Goal: Find specific page/section: Find specific page/section

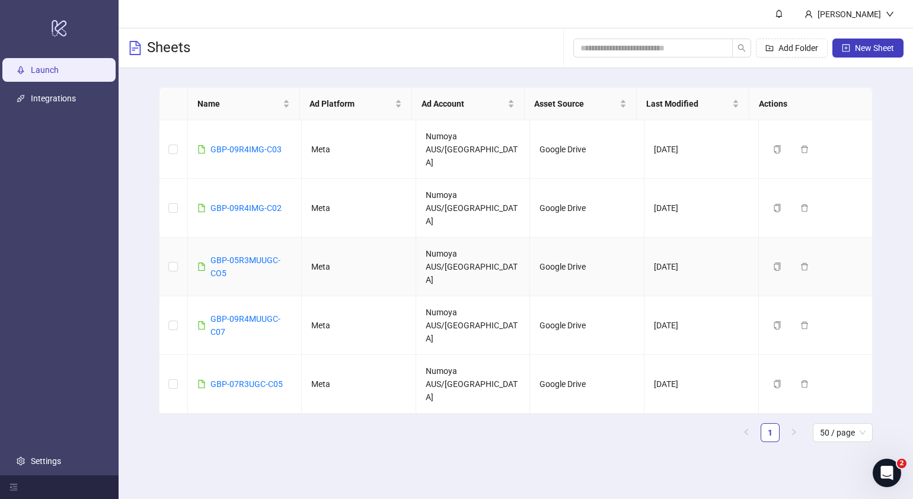
click at [242, 254] on div "GBP-05R3MUUGC-CO5" at bounding box center [251, 267] width 82 height 26
click at [242, 255] on link "GBP-05R3MUUGC-CO5" at bounding box center [245, 266] width 70 height 23
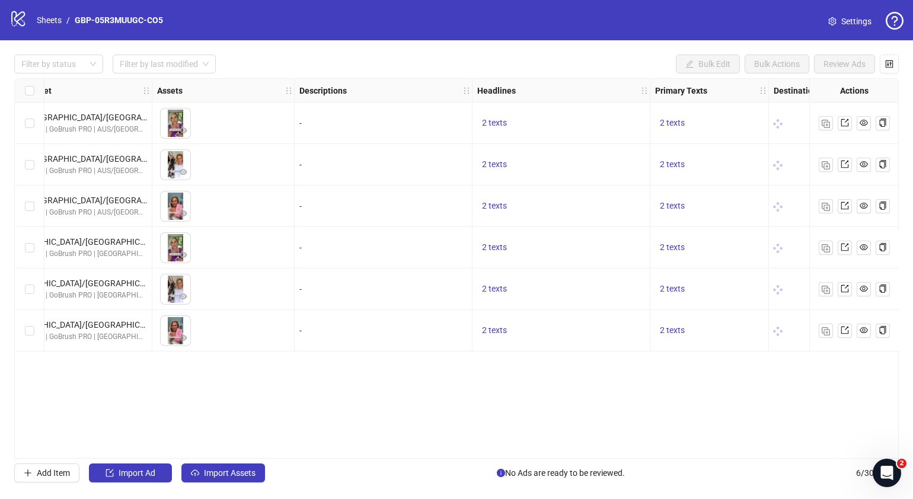
scroll to position [0, 468]
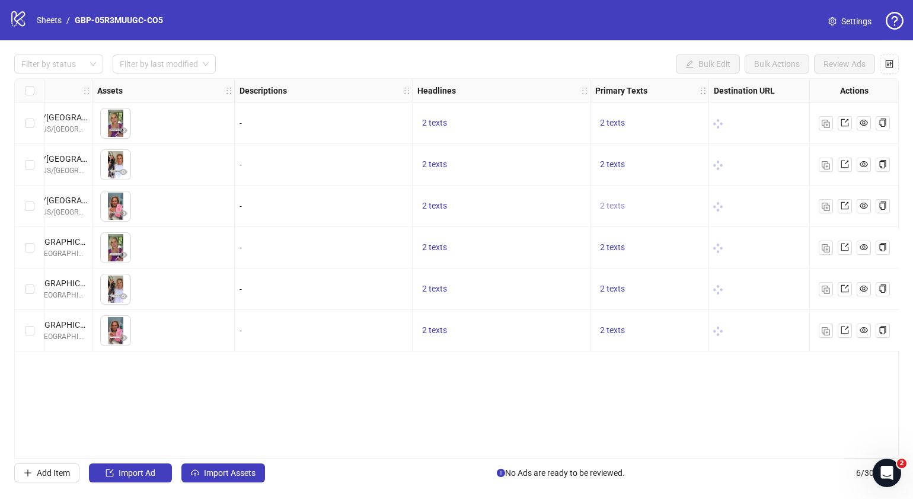
click at [619, 205] on span "2 texts" at bounding box center [612, 205] width 25 height 9
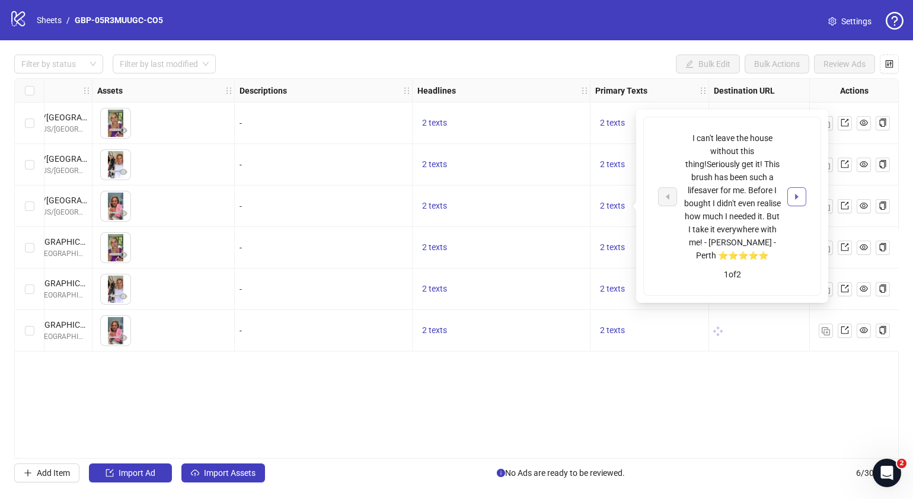
click at [802, 201] on button "button" at bounding box center [796, 196] width 19 height 19
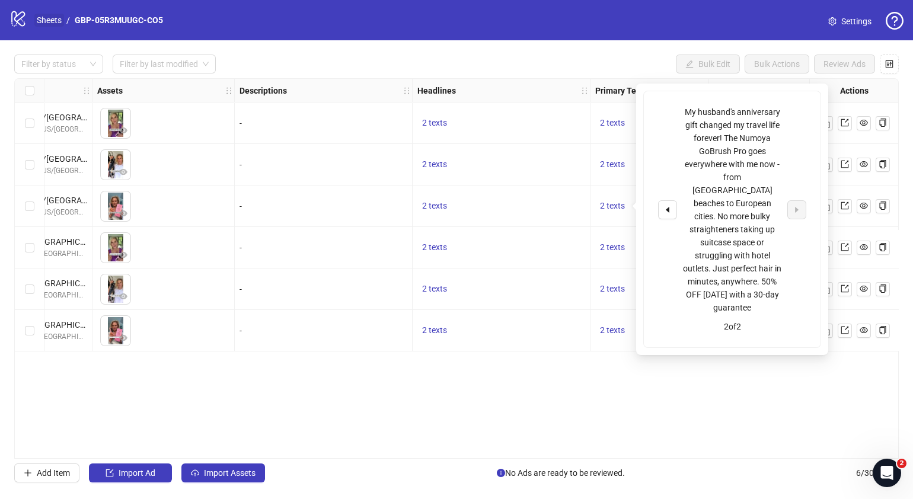
click at [41, 18] on link "Sheets" at bounding box center [49, 20] width 30 height 13
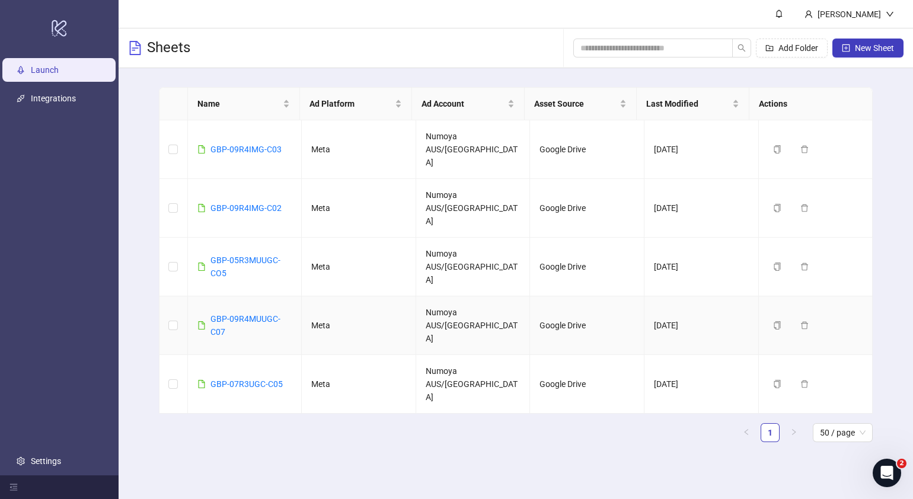
drag, startPoint x: 486, startPoint y: 260, endPoint x: 472, endPoint y: 285, distance: 27.9
click at [265, 379] on link "GBP-07R3UGC-C05" at bounding box center [246, 383] width 72 height 9
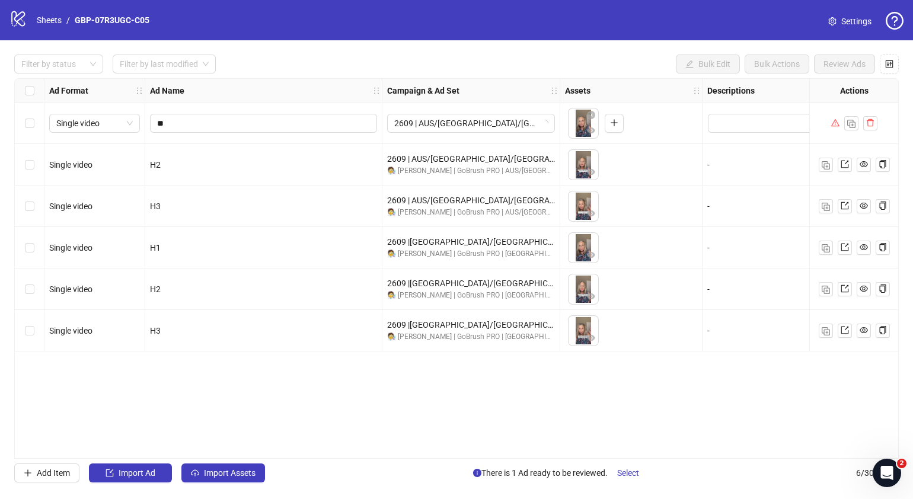
drag, startPoint x: 282, startPoint y: 289, endPoint x: 243, endPoint y: 407, distance: 124.3
click at [244, 407] on div "**********" at bounding box center [456, 268] width 884 height 381
